Goal: Task Accomplishment & Management: Complete application form

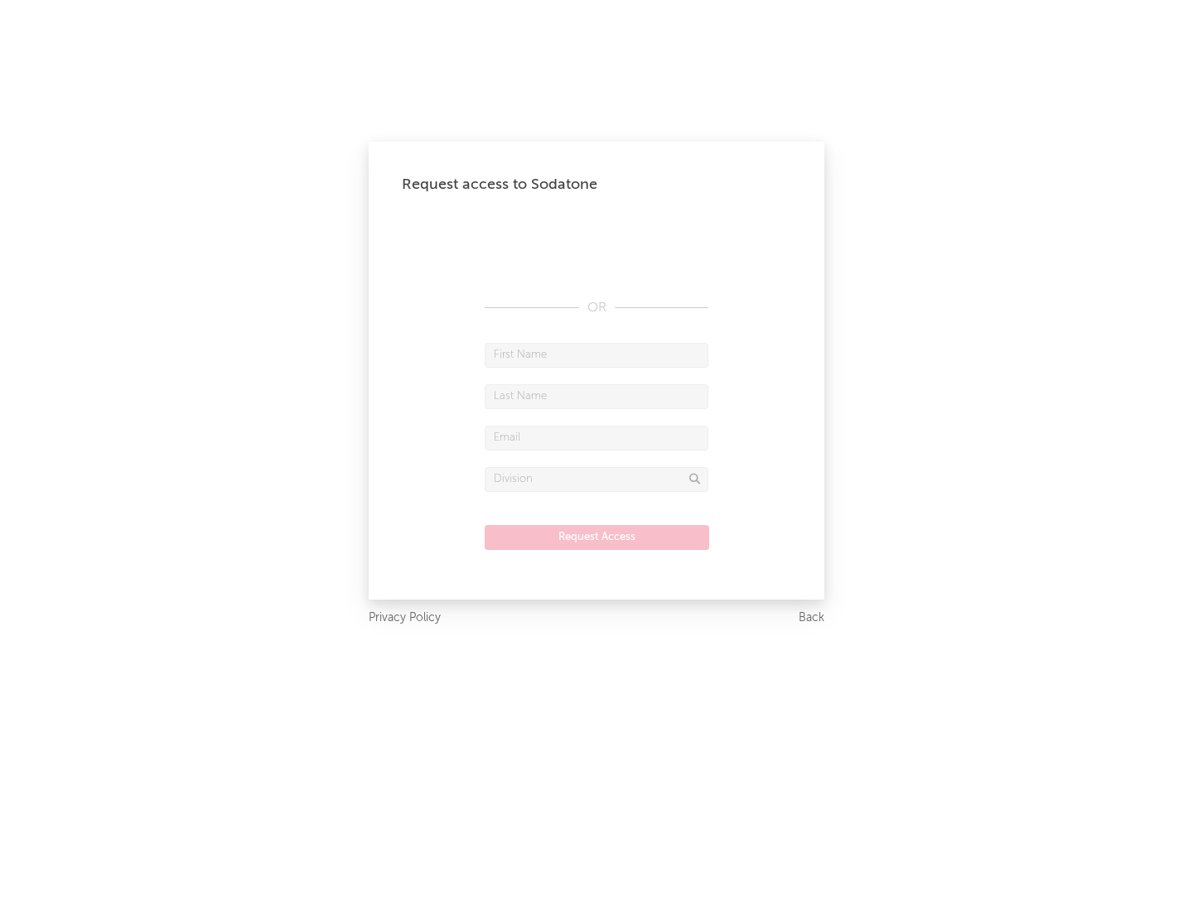
click at [597, 355] on input "text" at bounding box center [597, 355] width 224 height 25
type input "[PERSON_NAME]"
click at [597, 396] on input "text" at bounding box center [597, 396] width 224 height 25
type input "[PERSON_NAME]"
click at [597, 437] on input "text" at bounding box center [597, 438] width 224 height 25
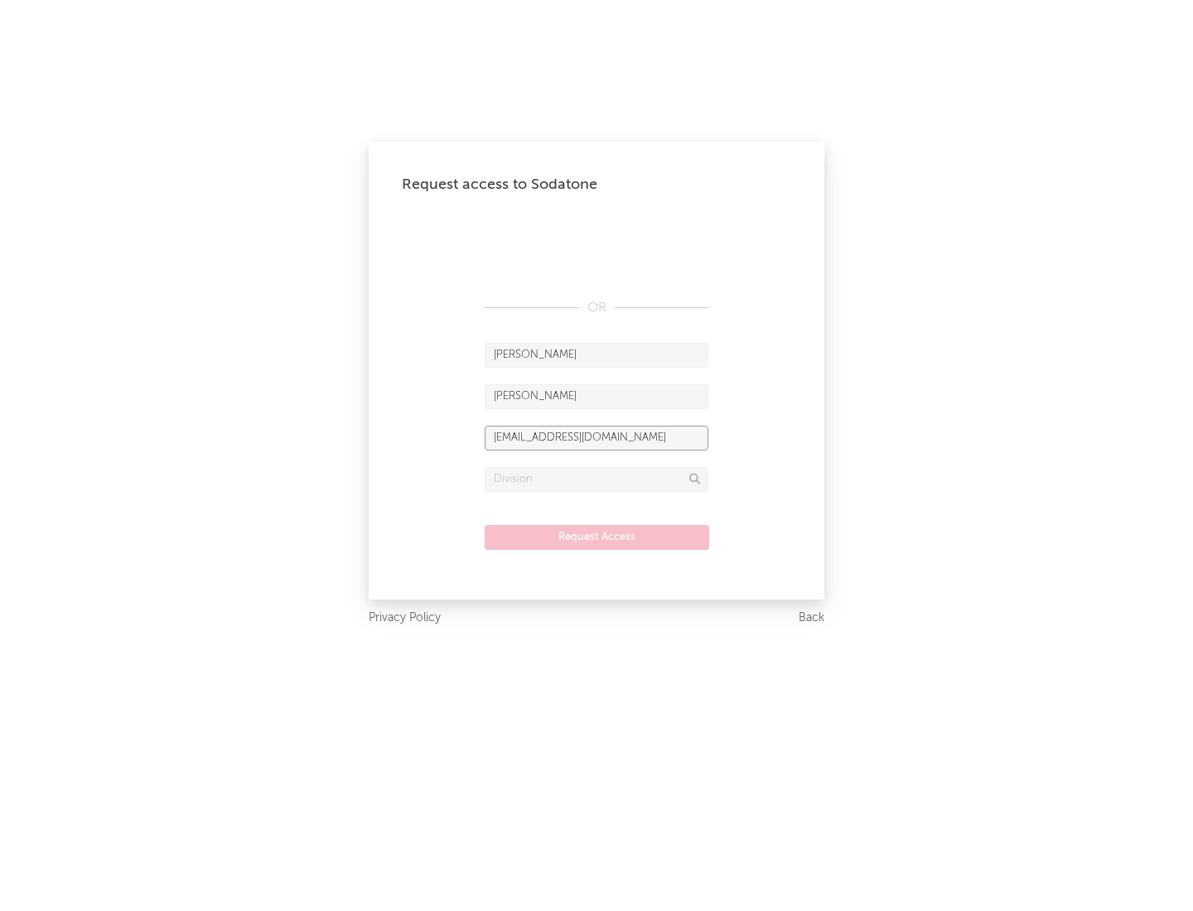
type input "[EMAIL_ADDRESS][DOMAIN_NAME]"
click at [597, 479] on input "text" at bounding box center [597, 479] width 224 height 25
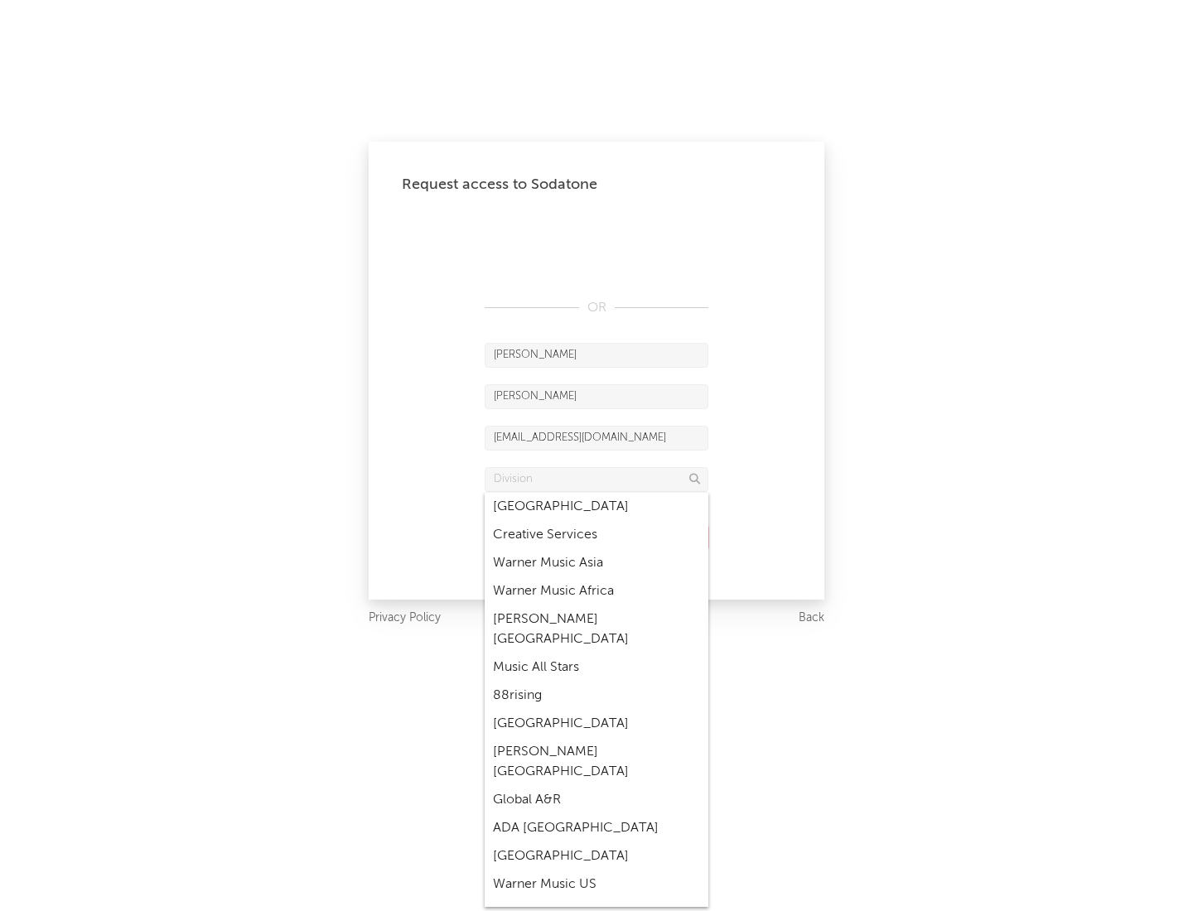
click at [597, 654] on div "Music All Stars" at bounding box center [597, 668] width 224 height 28
type input "Music All Stars"
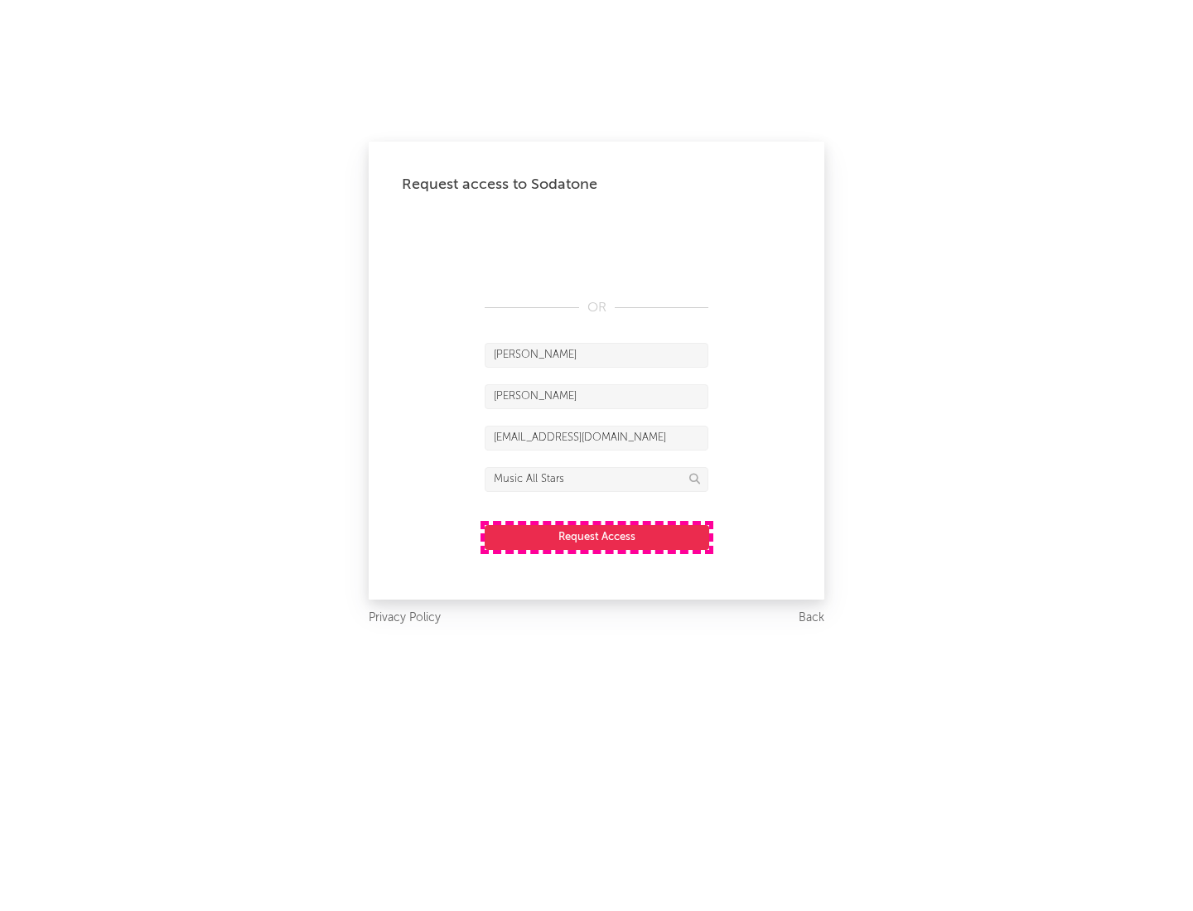
click at [597, 537] on button "Request Access" at bounding box center [597, 537] width 225 height 25
